Goal: Information Seeking & Learning: Learn about a topic

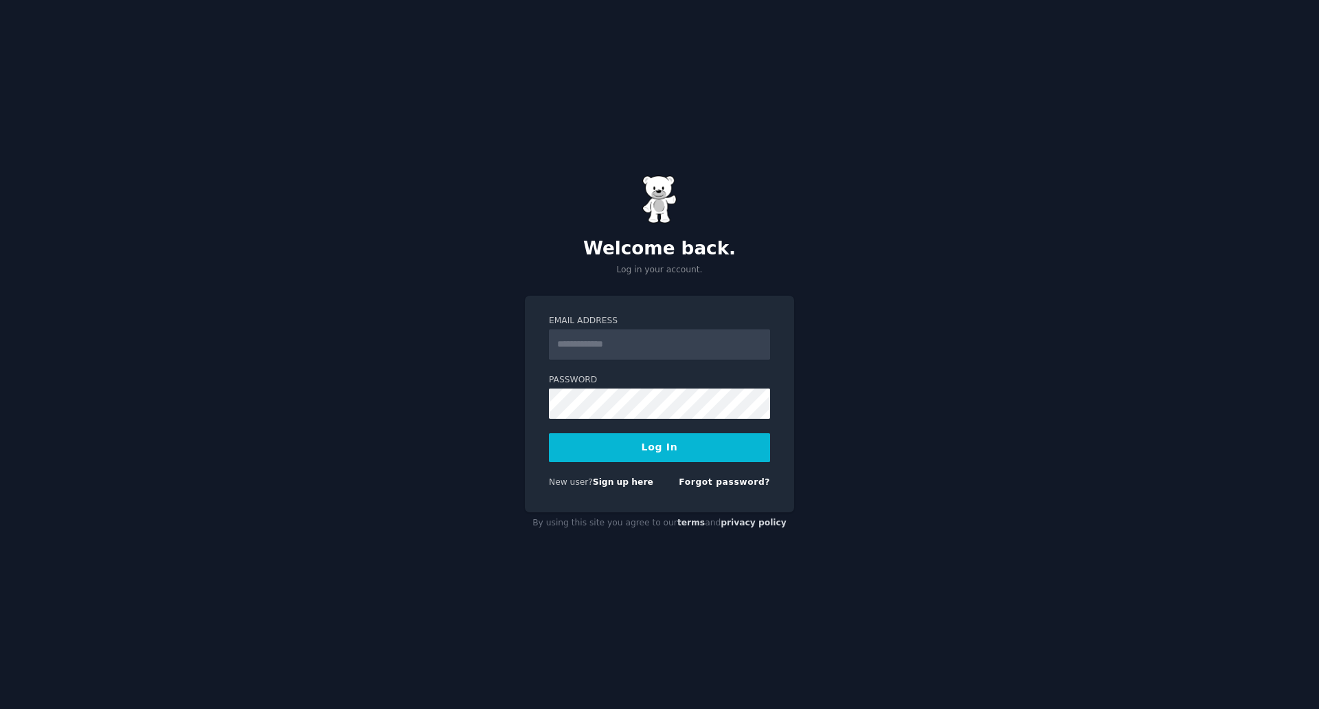
type input "**********"
click at [634, 451] on button "Log In" at bounding box center [659, 447] width 221 height 29
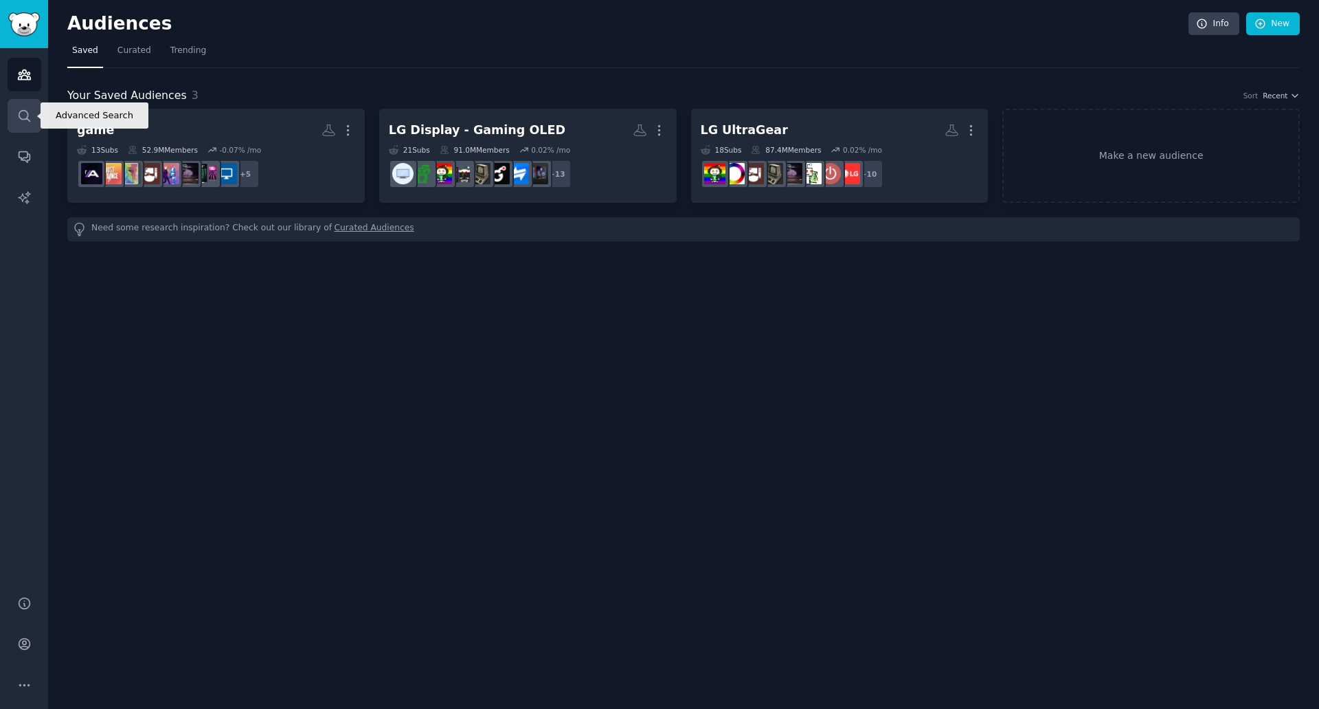
click at [27, 117] on icon "Sidebar" at bounding box center [24, 115] width 11 height 11
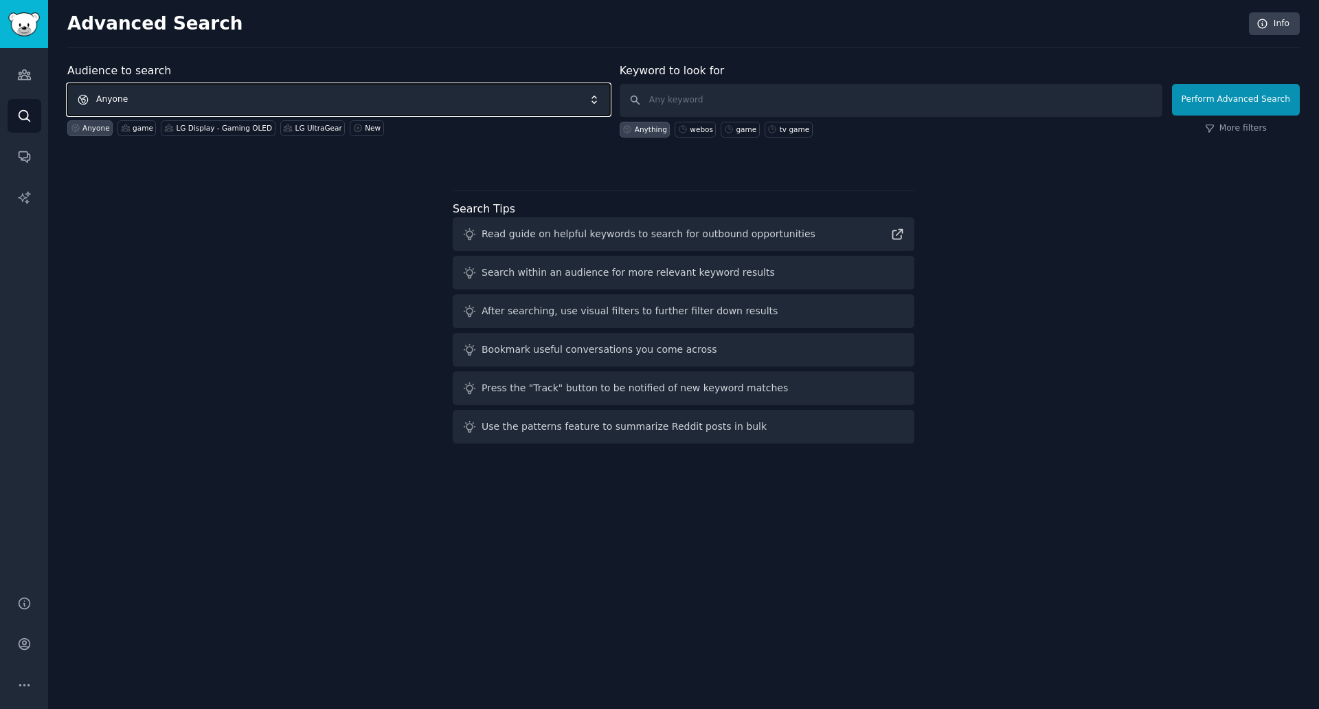
click at [361, 103] on span "Anyone" at bounding box center [338, 100] width 543 height 32
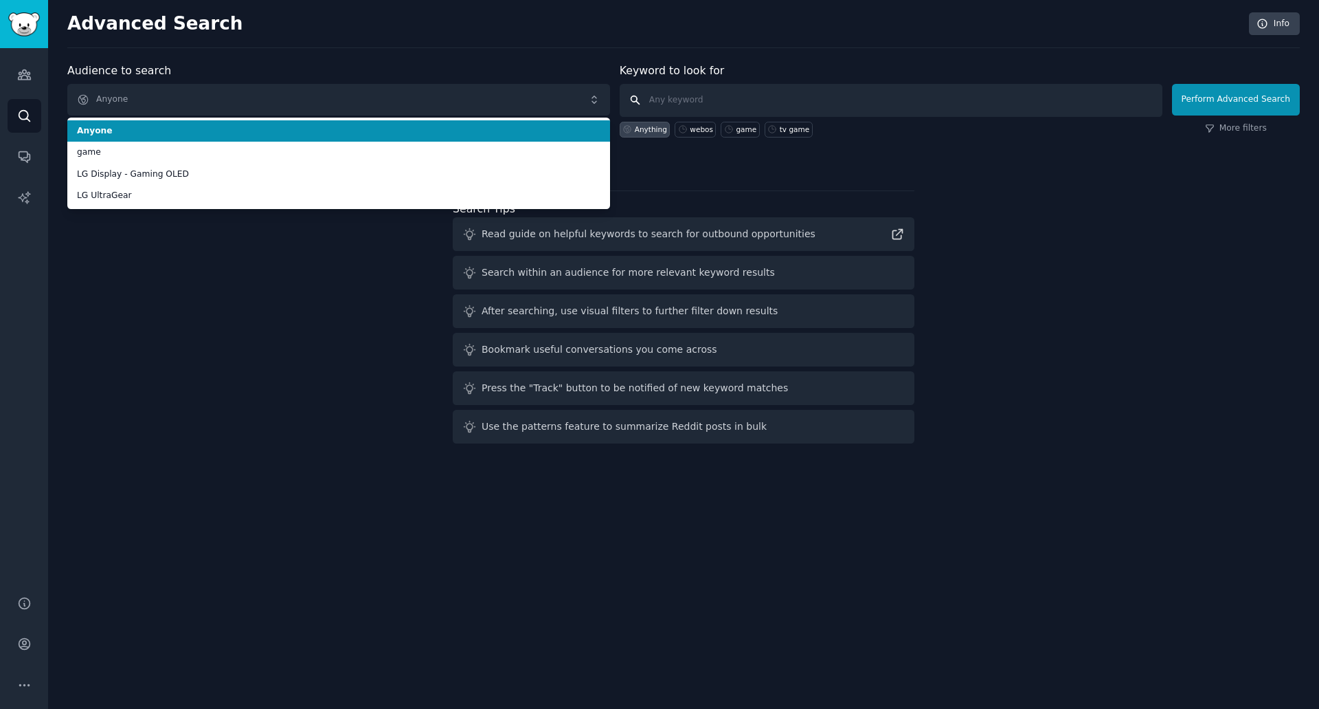
click at [681, 104] on input "text" at bounding box center [891, 100] width 543 height 33
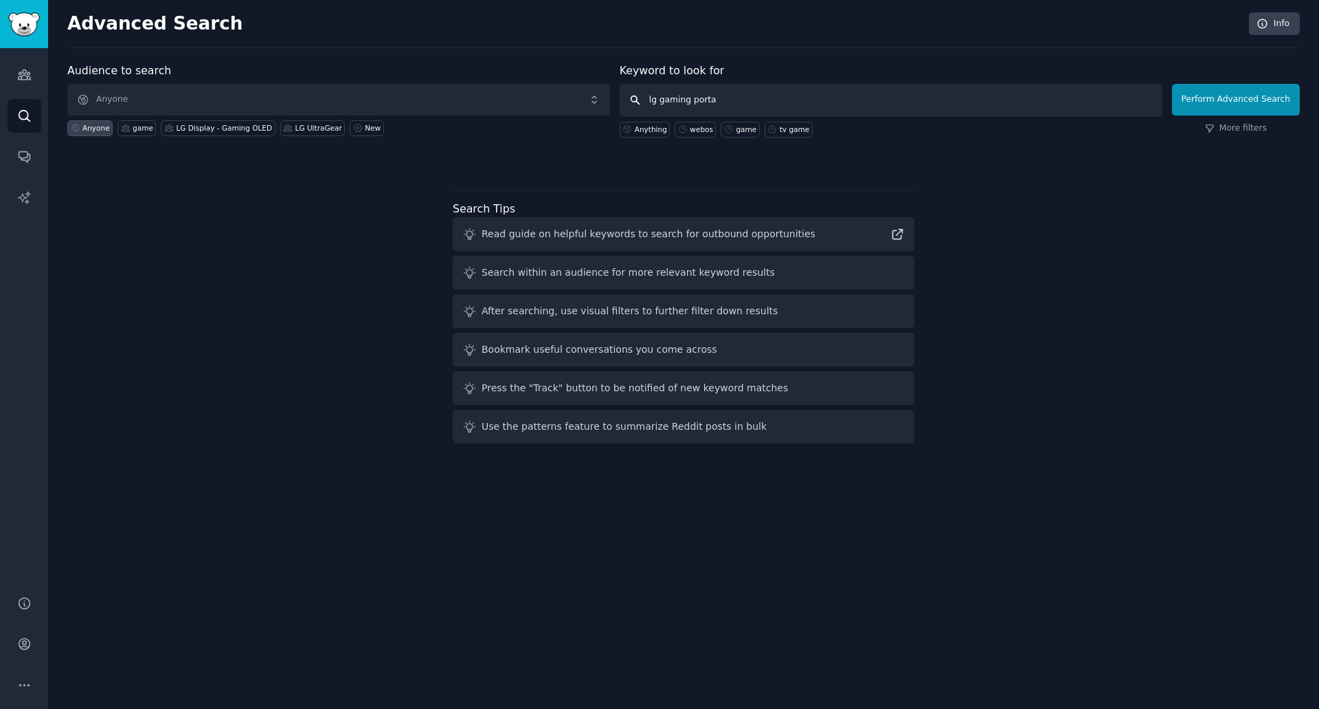
type input "lg gaming portal"
click button "Perform Advanced Search" at bounding box center [1236, 100] width 128 height 32
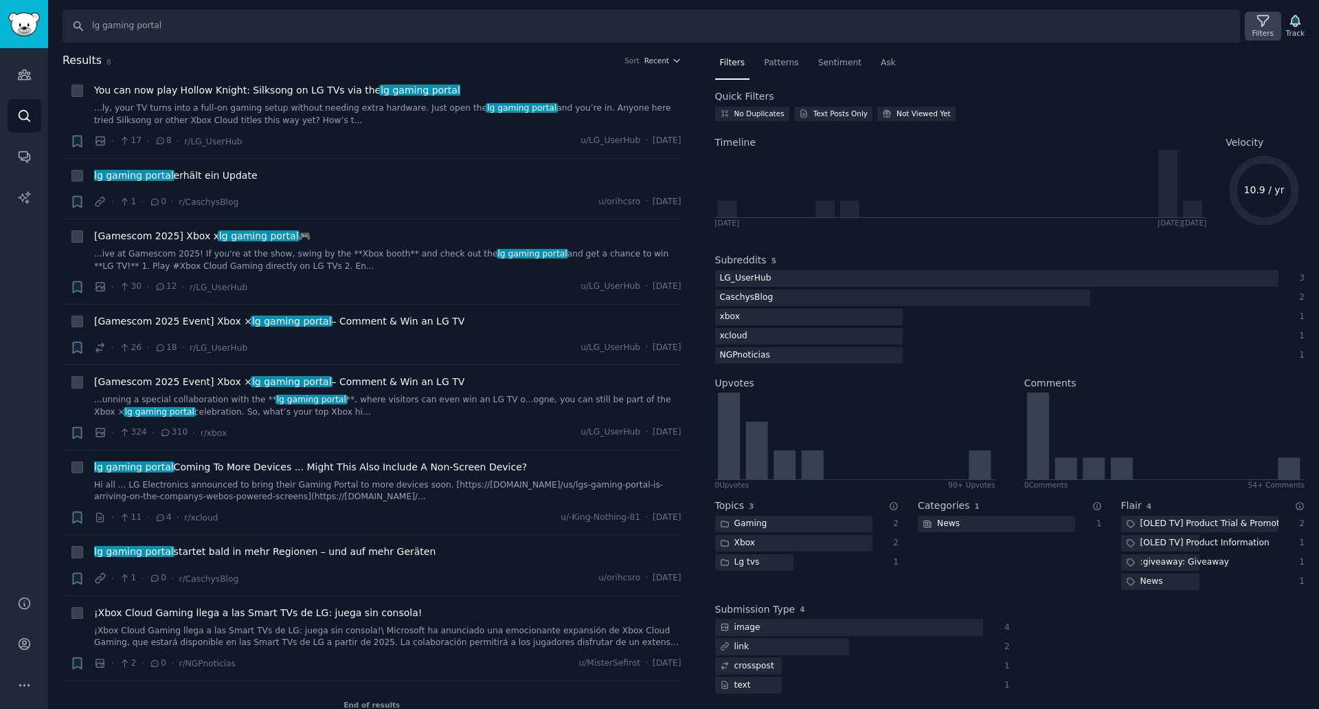
click at [1271, 27] on icon at bounding box center [1263, 21] width 14 height 14
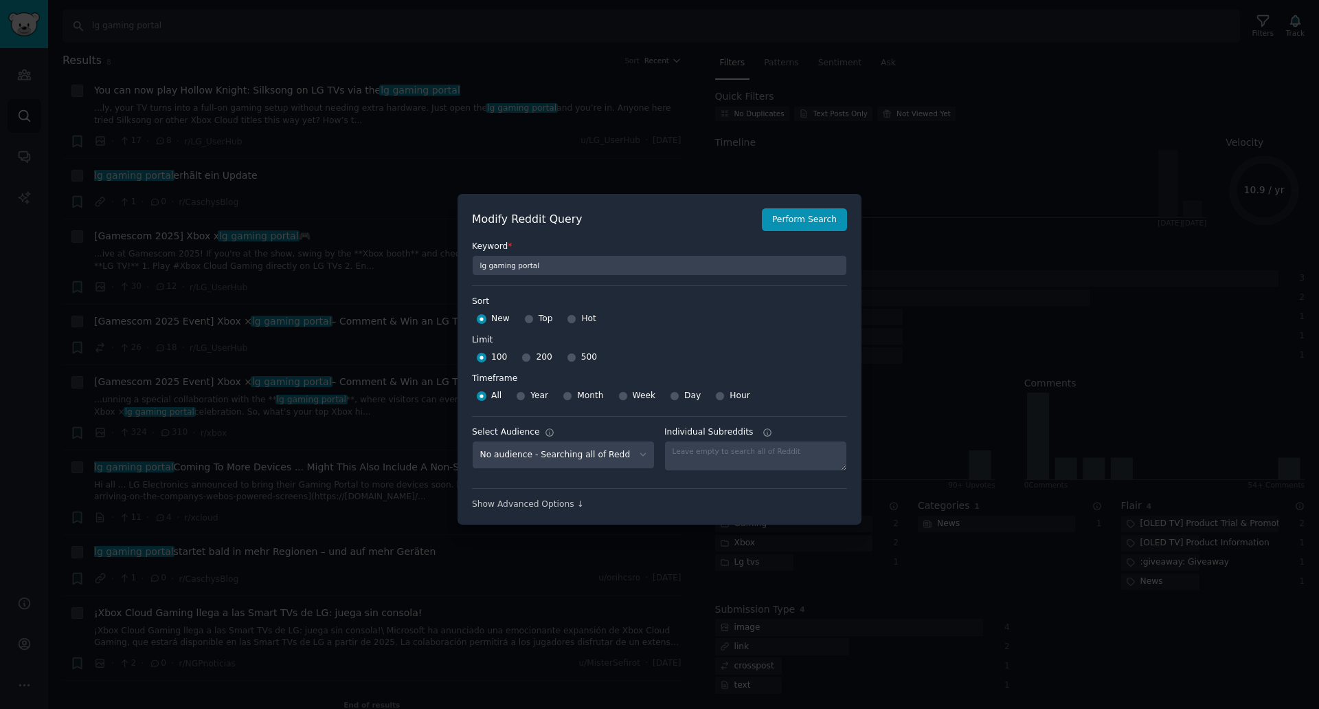
click at [586, 73] on div at bounding box center [659, 354] width 1319 height 709
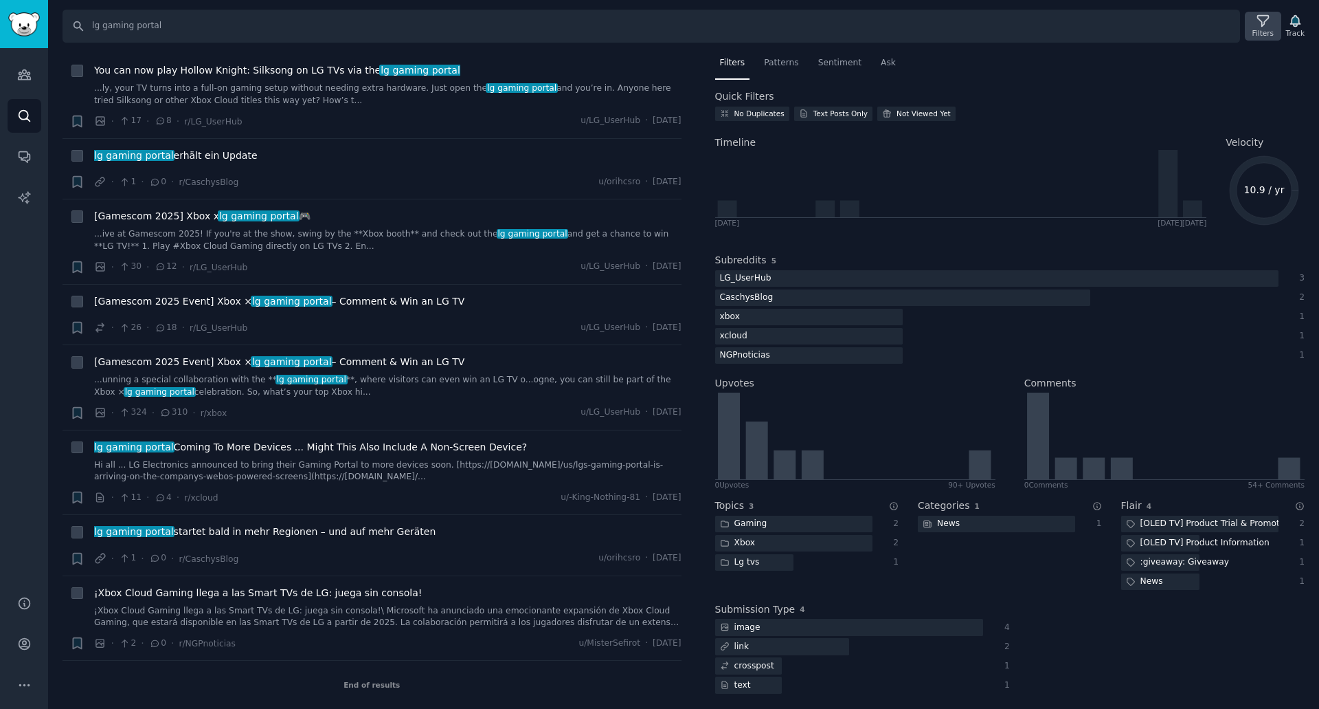
click at [1271, 27] on icon at bounding box center [1263, 21] width 14 height 14
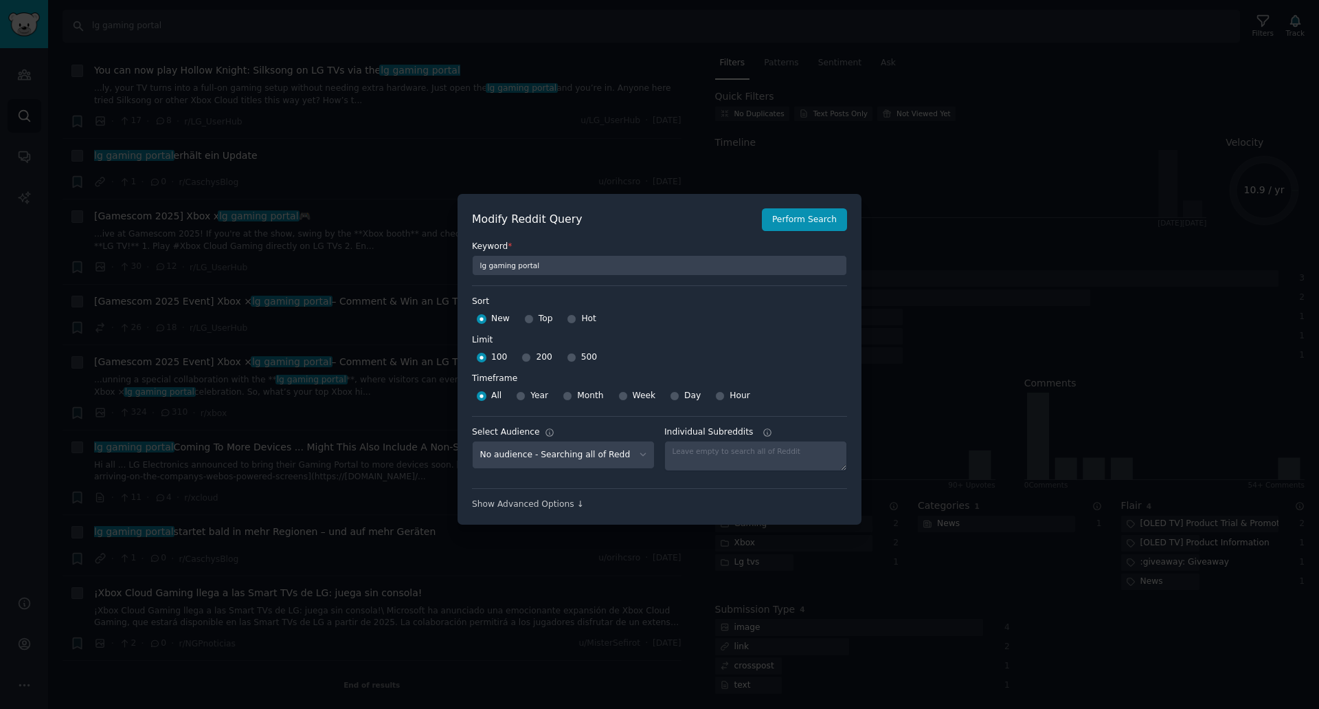
click at [539, 397] on span "Year" at bounding box center [540, 396] width 18 height 12
click at [526, 397] on input "Year" at bounding box center [521, 396] width 10 height 10
radio input "true"
click at [581, 360] on span "500" at bounding box center [589, 357] width 16 height 12
click at [577, 360] on input "500" at bounding box center [572, 358] width 10 height 10
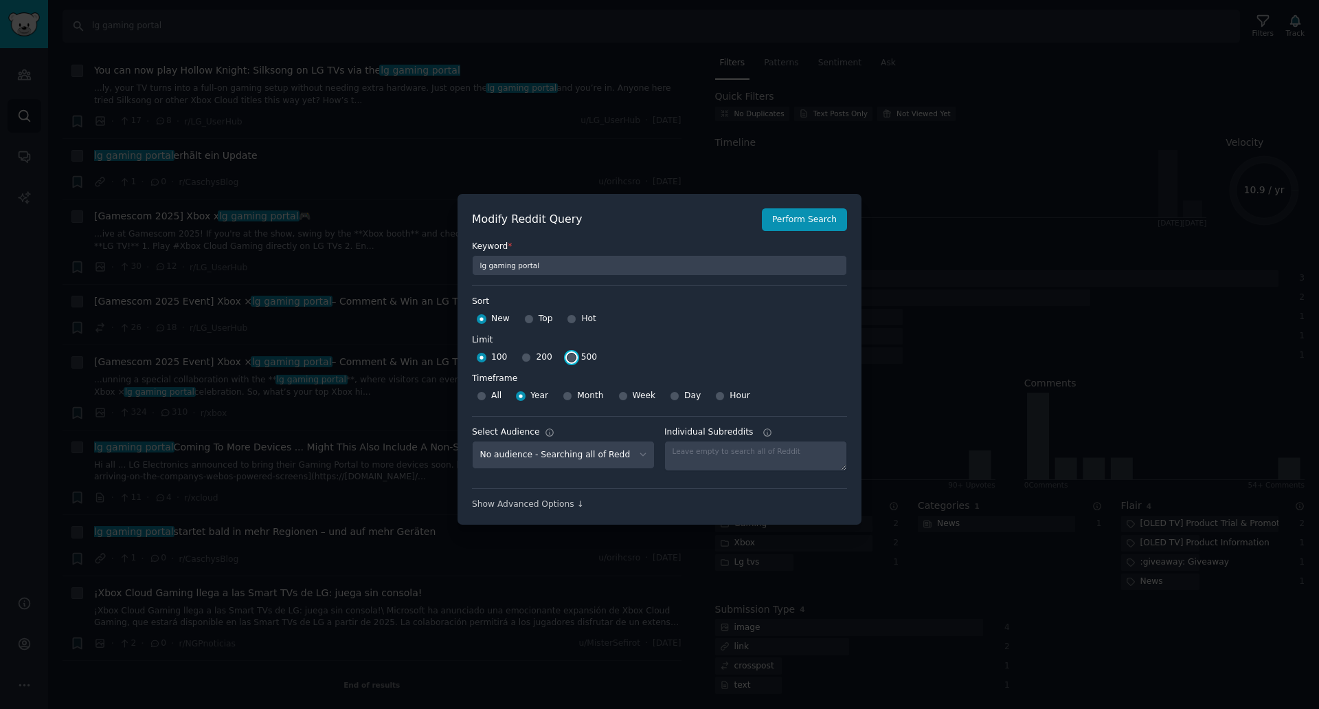
radio input "true"
click at [757, 148] on div at bounding box center [659, 354] width 1319 height 709
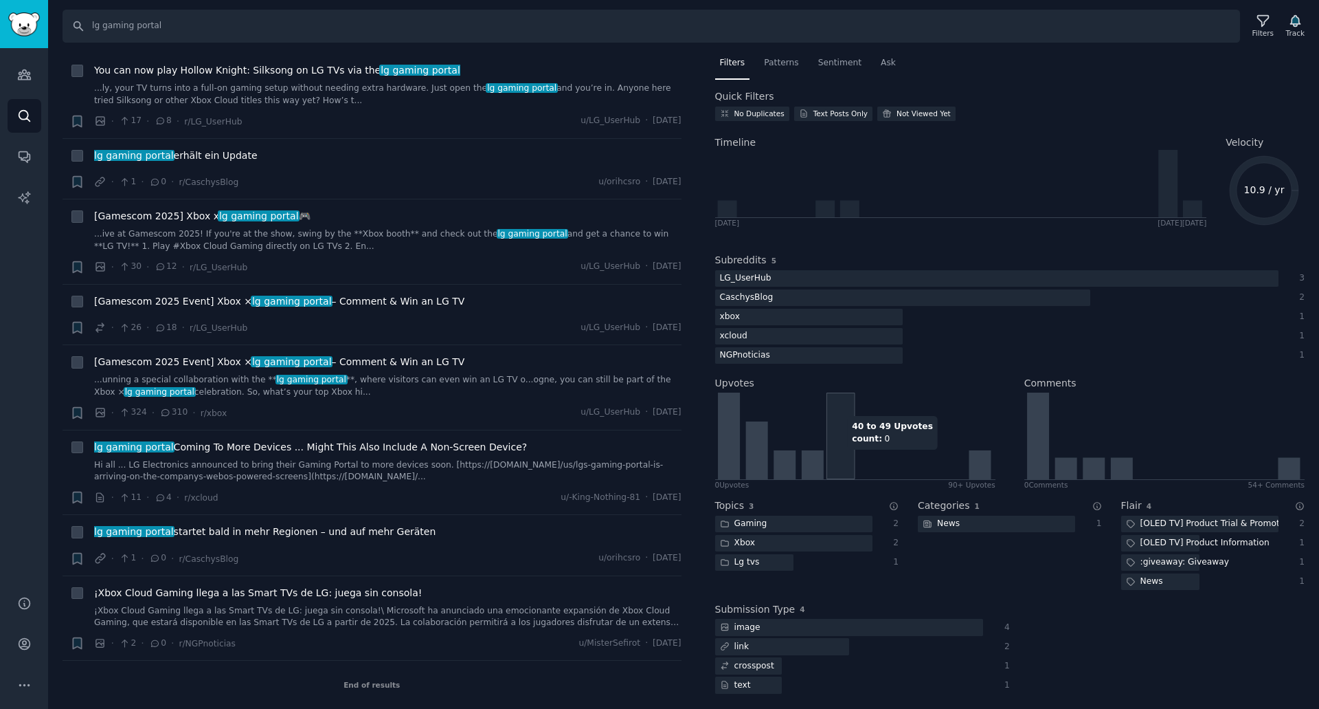
scroll to position [1, 0]
